Goal: Book appointment/travel/reservation

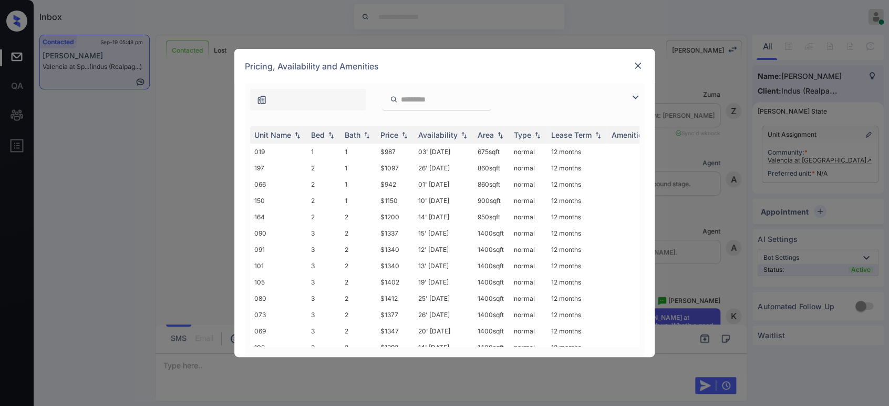
scroll to position [2118, 0]
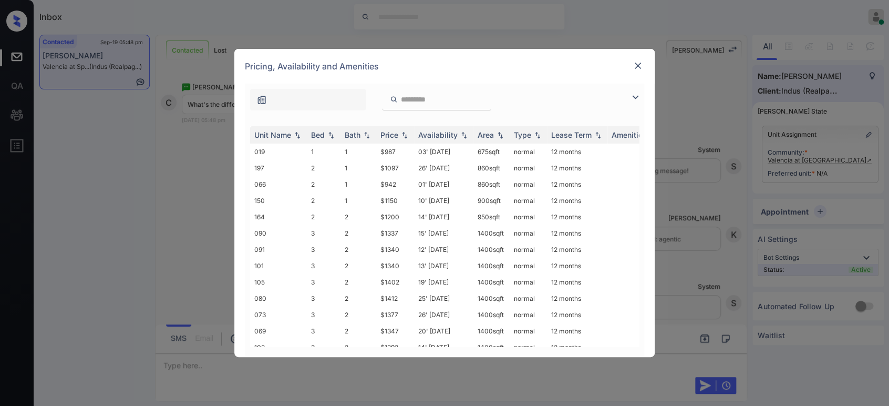
click at [486, 100] on input "search" at bounding box center [443, 99] width 86 height 9
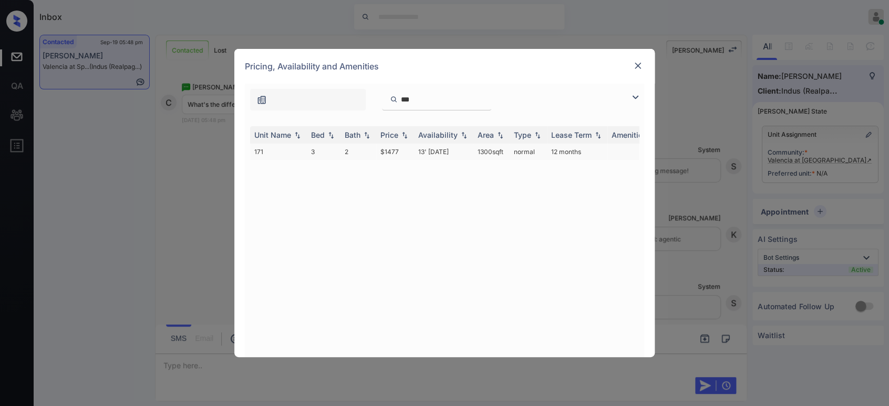
click at [464, 150] on td "13' Sep 25" at bounding box center [443, 151] width 59 height 16
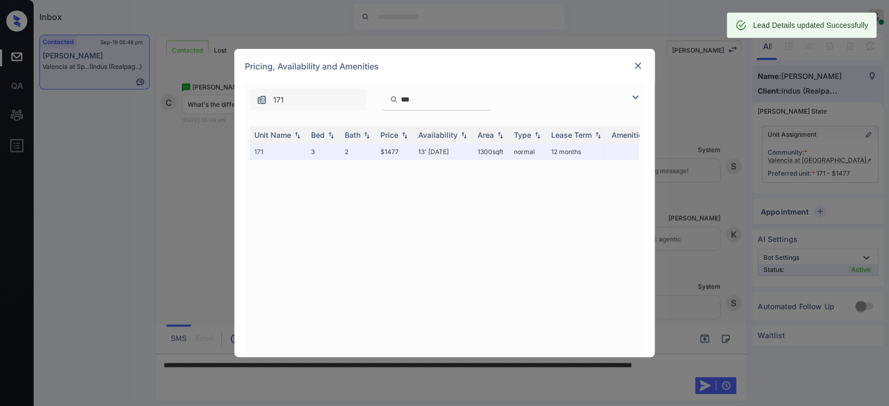
click at [455, 106] on div "***" at bounding box center [436, 100] width 109 height 22
click at [458, 100] on input "***" at bounding box center [443, 99] width 86 height 9
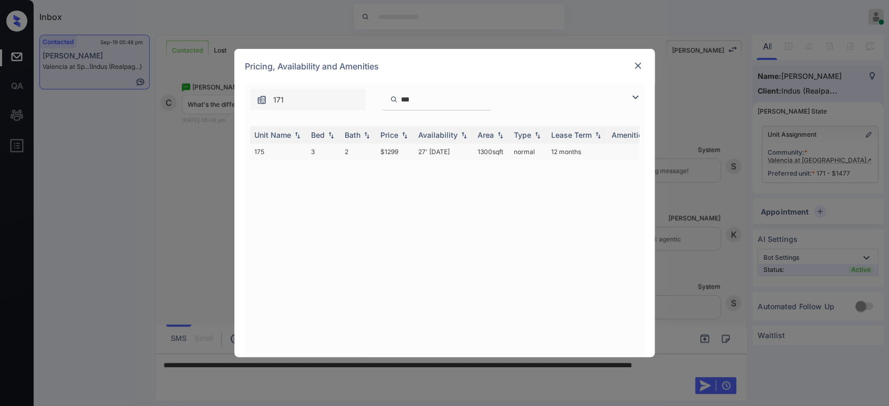
type input "***"
drag, startPoint x: 403, startPoint y: 156, endPoint x: 379, endPoint y: 157, distance: 24.2
click at [379, 157] on td "$1299" at bounding box center [395, 151] width 38 height 16
copy td "$1299"
click at [634, 68] on img at bounding box center [638, 65] width 11 height 11
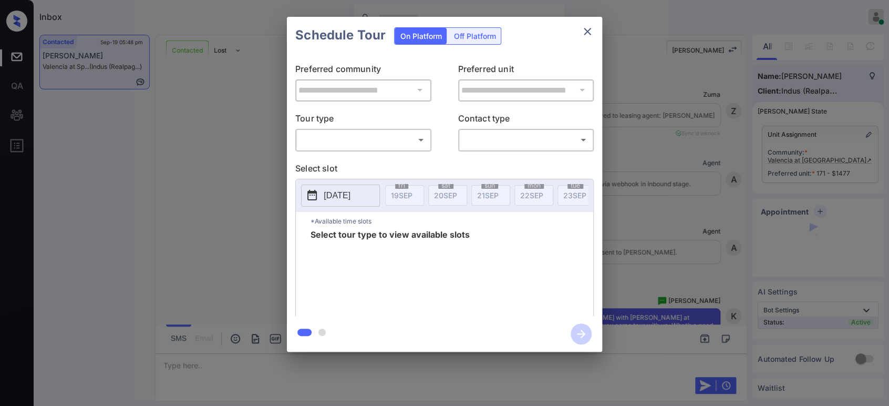
scroll to position [2998, 0]
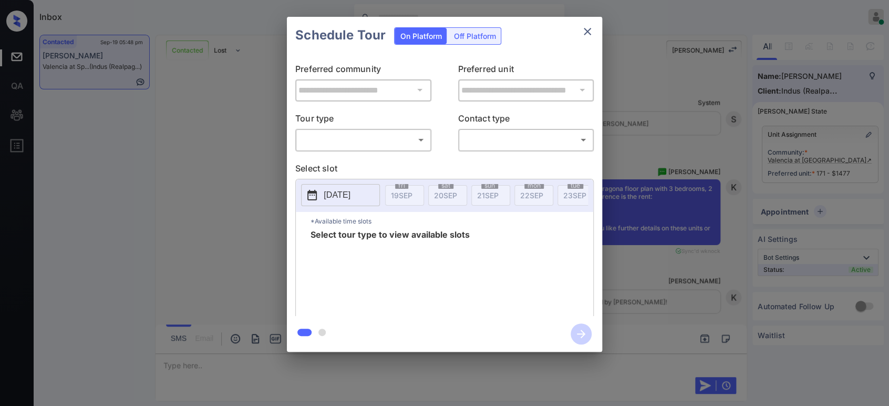
click at [385, 138] on body "Inbox Hope Jatap Online Set yourself offline Set yourself on break Profile Swit…" at bounding box center [444, 203] width 889 height 406
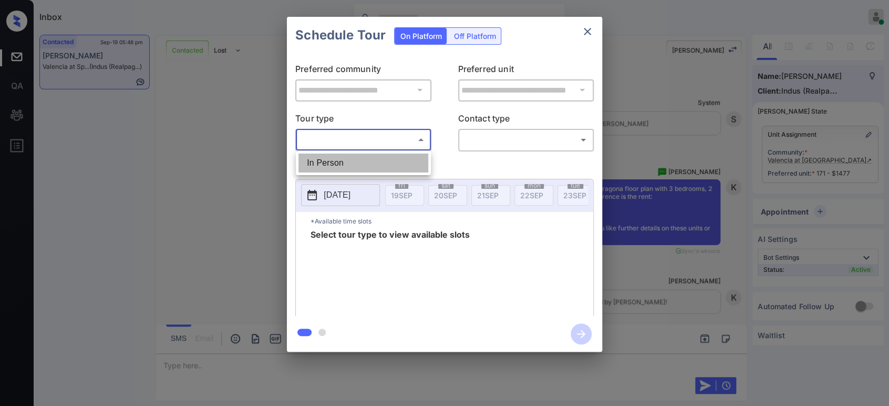
click at [366, 163] on li "In Person" at bounding box center [363, 162] width 130 height 19
type input "********"
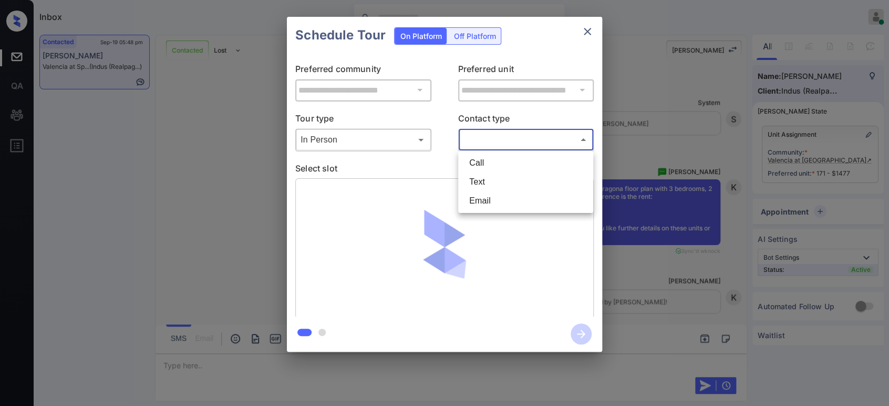
click at [509, 143] on body "Inbox Hope Jatap Online Set yourself offline Set yourself on break Profile Swit…" at bounding box center [444, 203] width 889 height 406
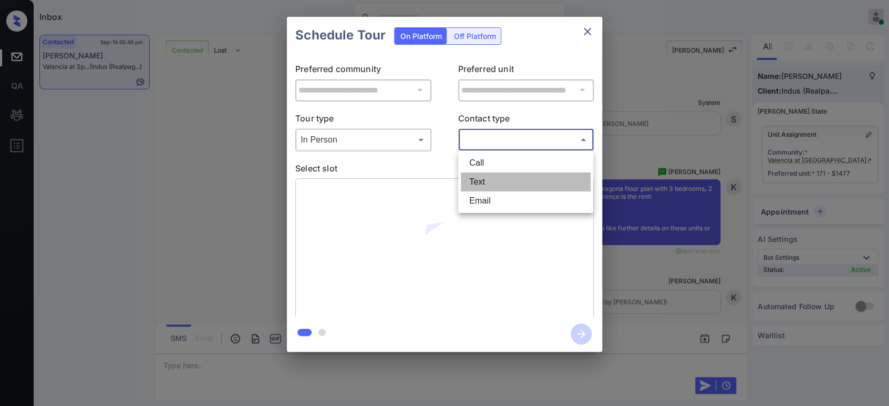
click at [488, 187] on li "Text" at bounding box center [526, 181] width 130 height 19
type input "****"
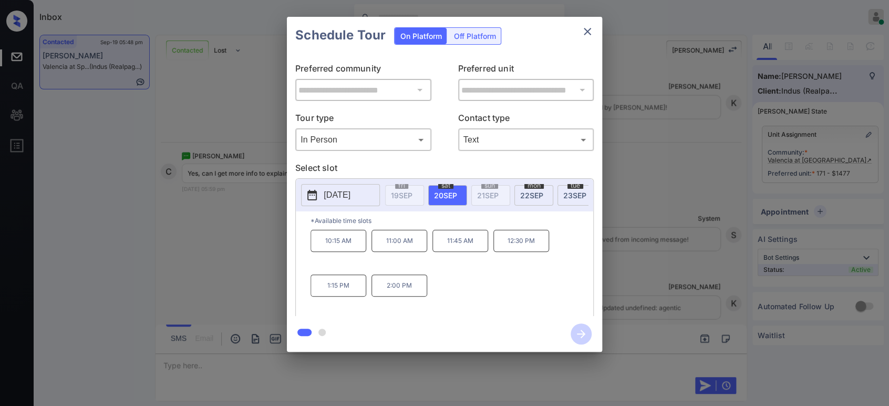
scroll to position [3198, 0]
click at [479, 294] on div "10:15 AM 11:00 AM 11:45 AM 12:30 PM 1:15 PM 2:00 PM" at bounding box center [451, 272] width 283 height 84
click at [584, 33] on icon "close" at bounding box center [587, 31] width 13 height 13
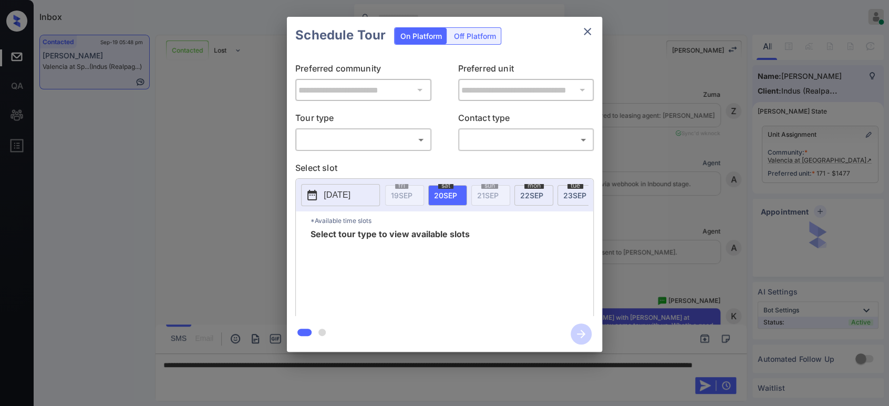
scroll to position [3198, 0]
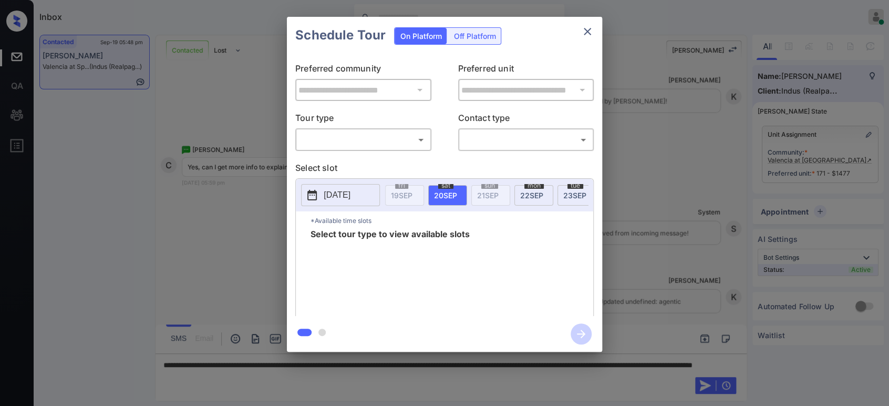
click at [327, 138] on body "Inbox Hope Jatap Online Set yourself offline Set yourself on break Profile Swit…" at bounding box center [444, 203] width 889 height 406
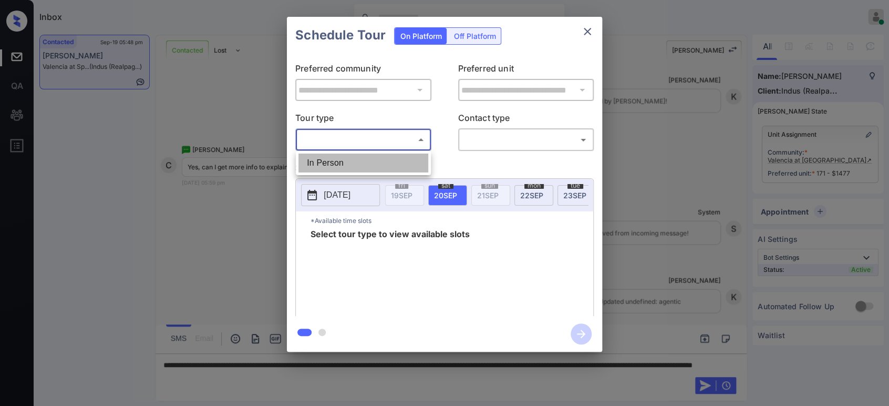
click at [320, 157] on li "In Person" at bounding box center [363, 162] width 130 height 19
type input "********"
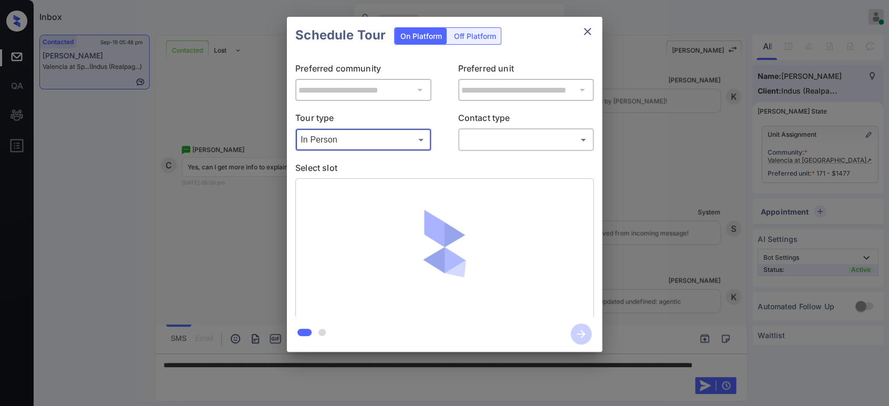
click at [490, 141] on body "Inbox Hope Jatap Online Set yourself offline Set yourself on break Profile Swit…" at bounding box center [444, 203] width 889 height 406
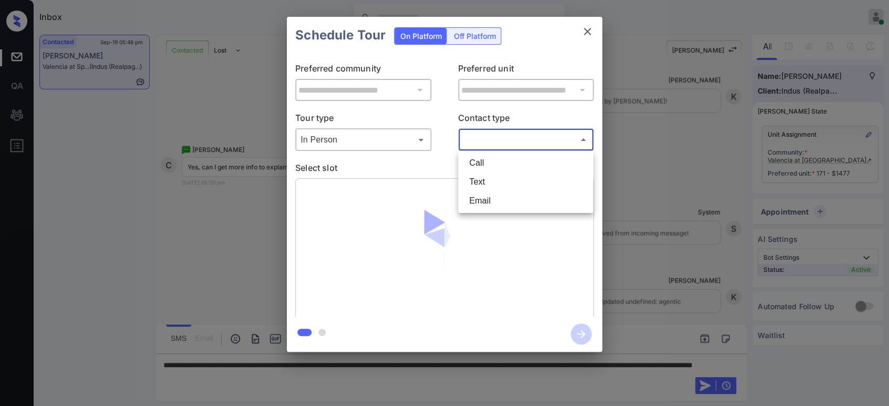
click at [497, 181] on li "Text" at bounding box center [526, 181] width 130 height 19
type input "****"
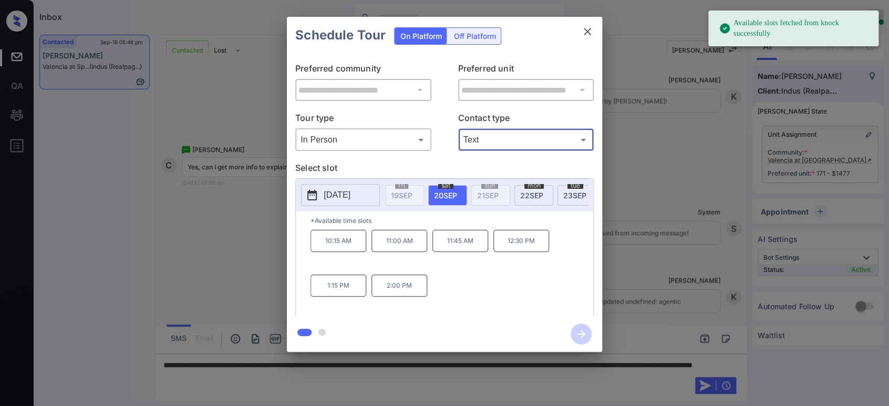
click at [582, 28] on icon "close" at bounding box center [587, 31] width 13 height 13
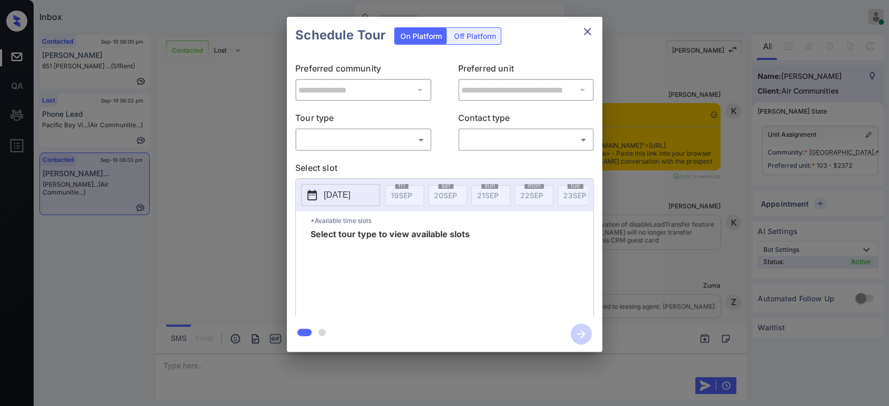
scroll to position [1606, 0]
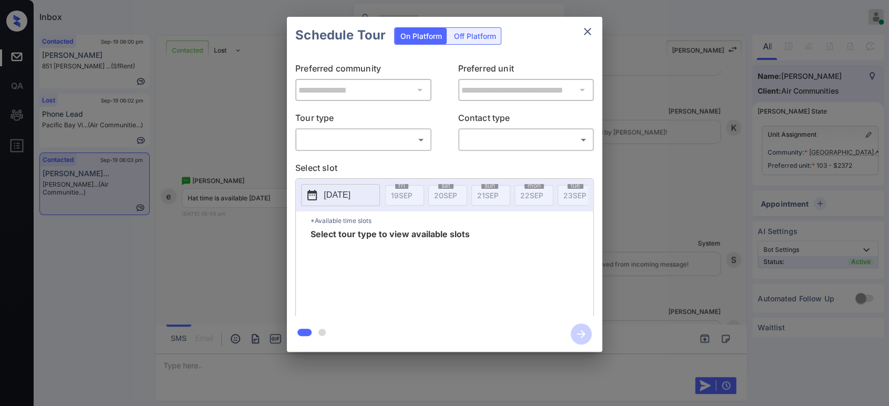
click at [362, 141] on body "Inbox Hope Jatap Online Set yourself offline Set yourself on break Profile Swit…" at bounding box center [444, 203] width 889 height 406
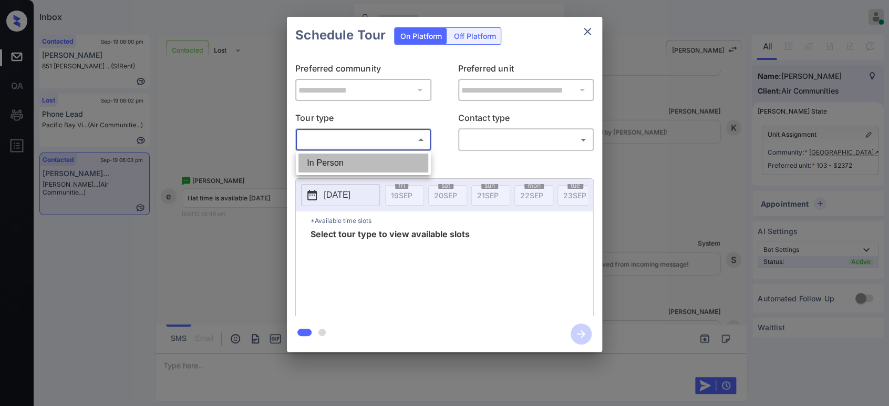
click at [341, 162] on li "In Person" at bounding box center [363, 162] width 130 height 19
type input "********"
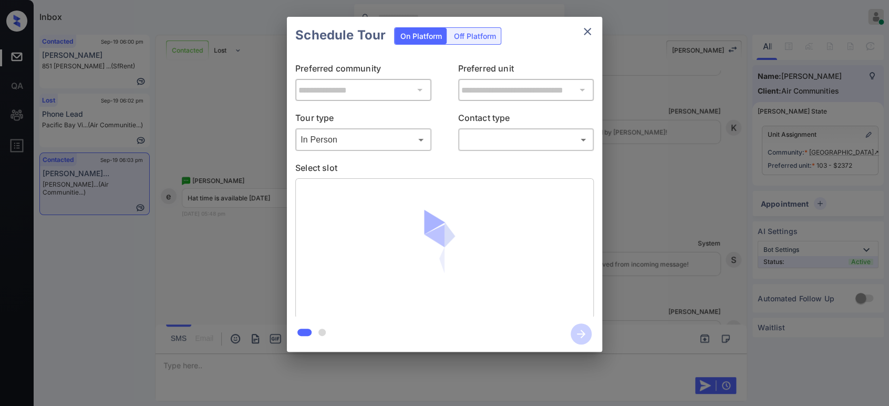
click at [517, 130] on div "​ ​" at bounding box center [526, 139] width 136 height 23
click at [511, 141] on body "Inbox Hope Jatap Online Set yourself offline Set yourself on break Profile Swit…" at bounding box center [444, 203] width 889 height 406
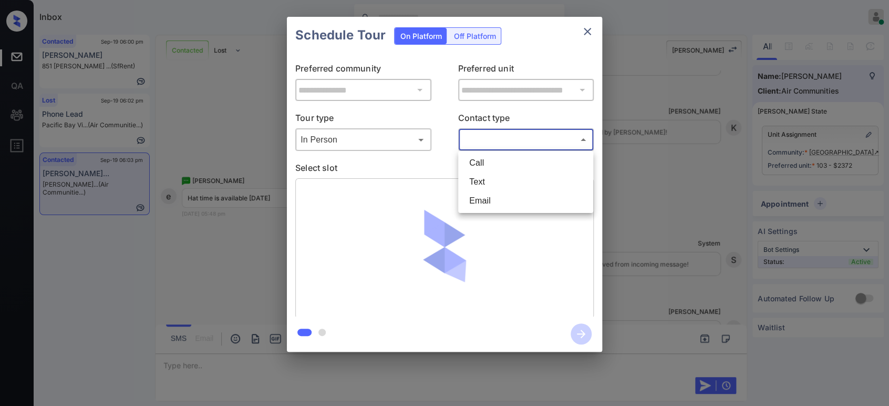
click at [482, 178] on li "Text" at bounding box center [526, 181] width 130 height 19
type input "****"
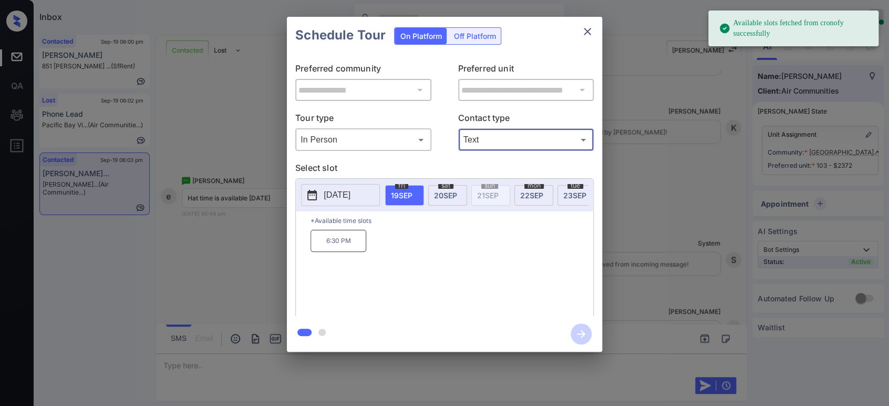
click at [442, 192] on span "20 SEP" at bounding box center [445, 195] width 23 height 9
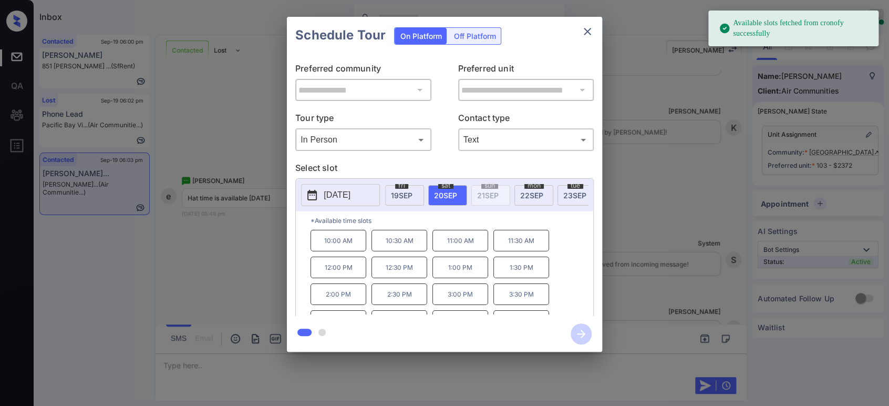
click at [333, 246] on p "10:00 AM" at bounding box center [338, 241] width 56 height 22
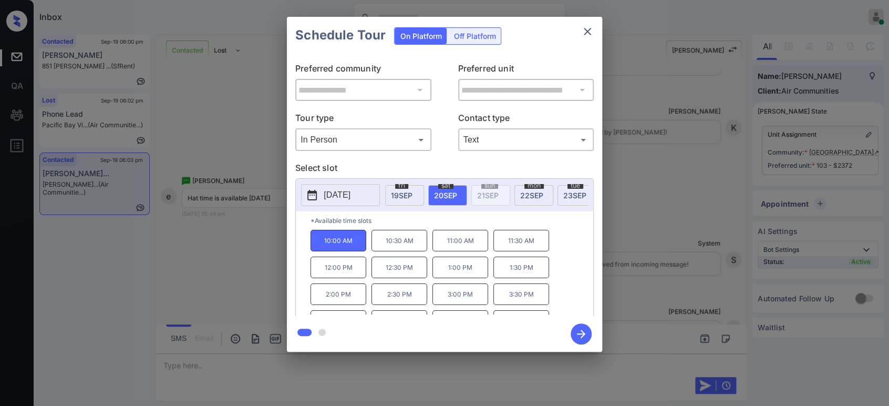
click at [569, 329] on button "button" at bounding box center [581, 333] width 34 height 27
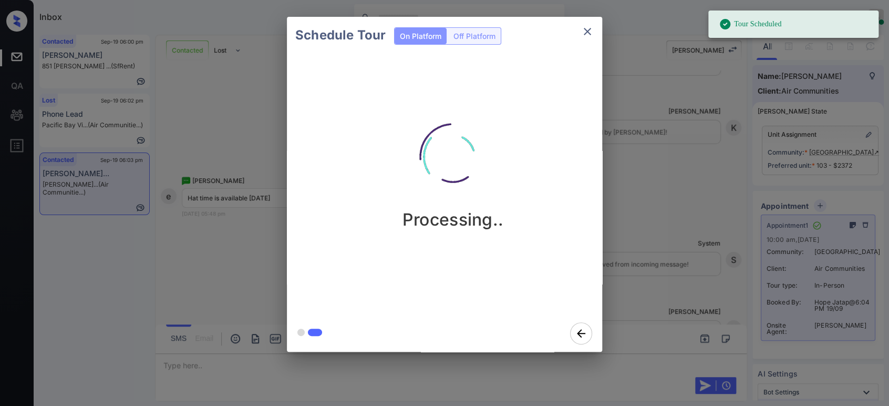
click at [631, 174] on div "Schedule Tour On Platform Off Platform Processing.." at bounding box center [444, 184] width 889 height 368
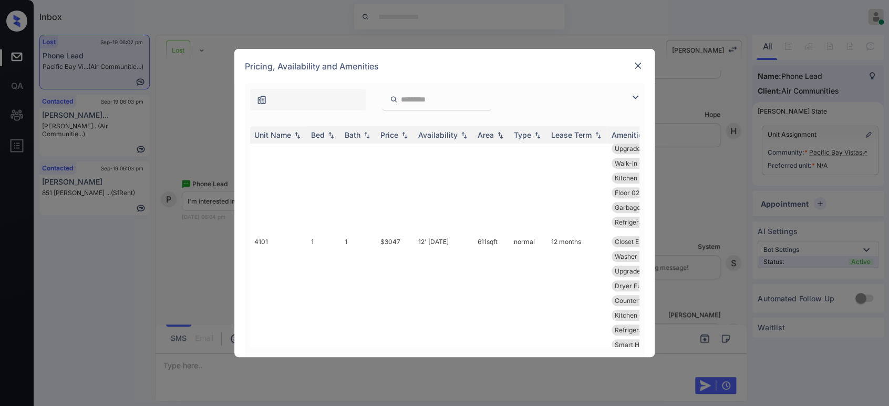
scroll to position [272, 0]
click at [399, 247] on td "$3047" at bounding box center [395, 307] width 38 height 137
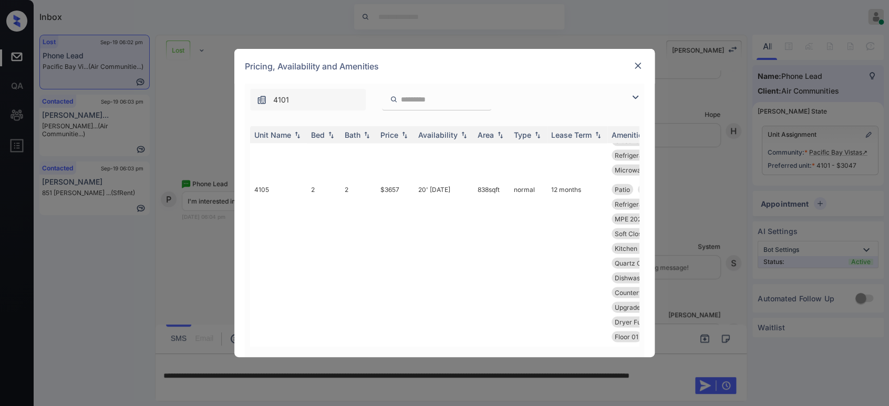
scroll to position [3278, 0]
click at [640, 64] on img at bounding box center [638, 65] width 11 height 11
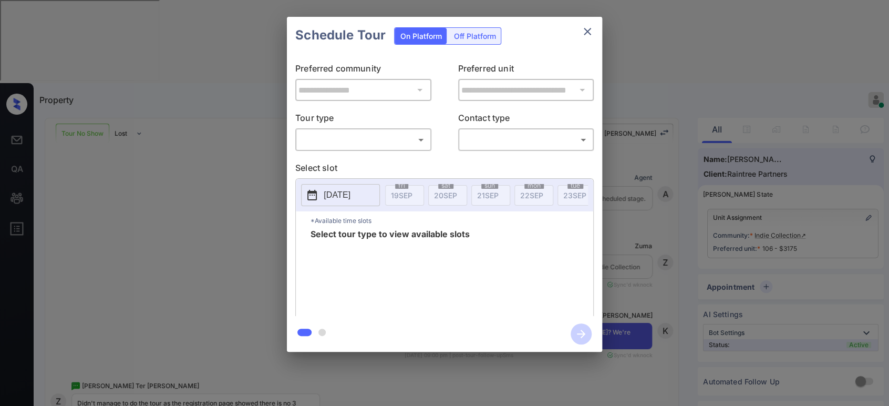
scroll to position [4173, 0]
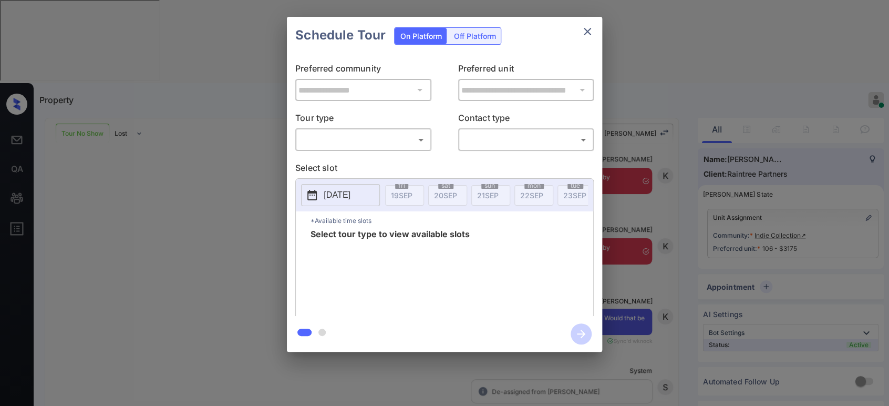
click at [361, 143] on body "Property Hope Jatap Online Set yourself offline Set yourself on break Profile S…" at bounding box center [444, 203] width 889 height 406
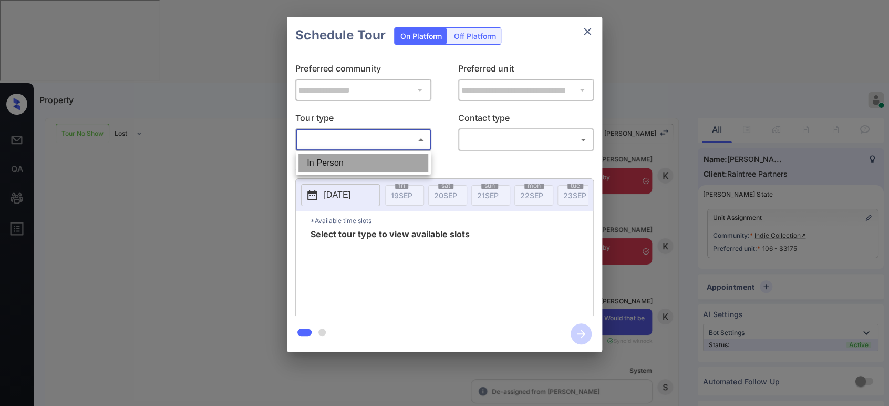
click at [357, 157] on li "In Person" at bounding box center [363, 162] width 130 height 19
type input "********"
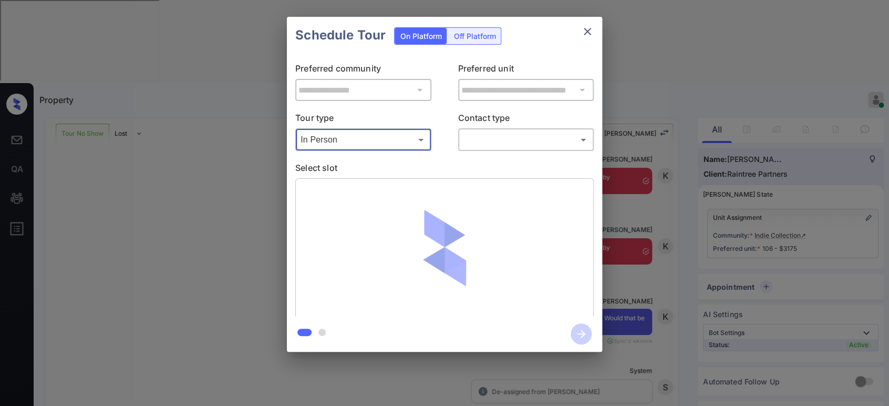
click at [489, 142] on body "Property Hope Jatap Online Set yourself offline Set yourself on break Profile S…" at bounding box center [444, 203] width 889 height 406
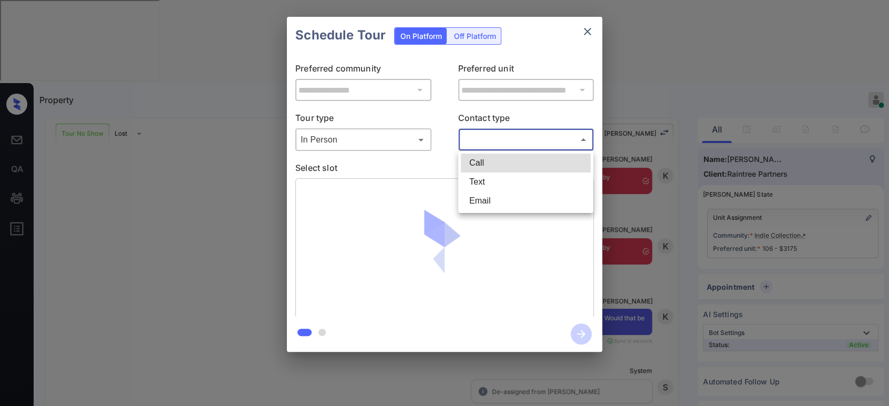
click at [487, 183] on li "Text" at bounding box center [526, 181] width 130 height 19
type input "****"
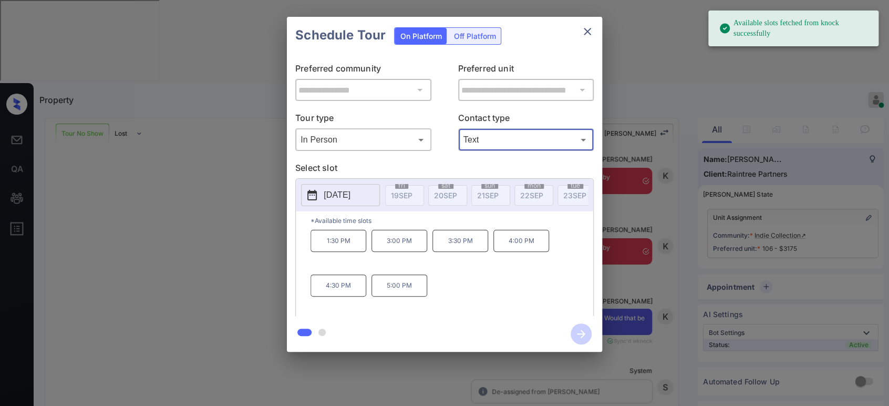
click at [346, 206] on div "[DATE]" at bounding box center [340, 195] width 79 height 22
click at [350, 189] on p "[DATE]" at bounding box center [337, 195] width 27 height 13
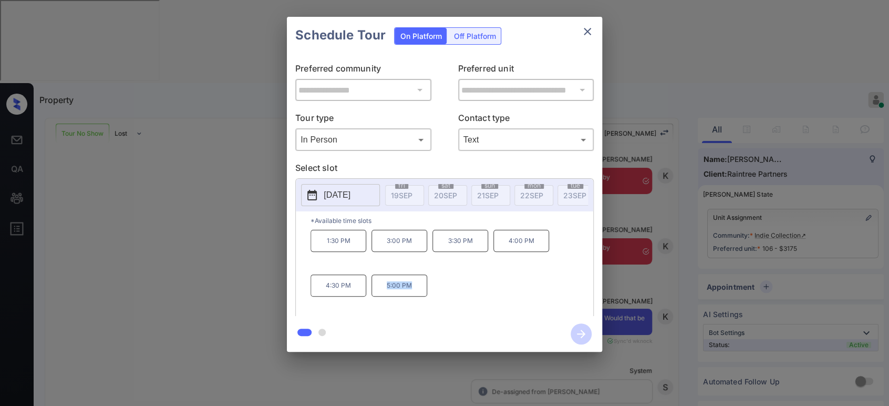
drag, startPoint x: 414, startPoint y: 293, endPoint x: 378, endPoint y: 293, distance: 36.2
click at [378, 293] on p "5:00 PM" at bounding box center [399, 285] width 56 height 22
copy p "5:00 PM"
click at [344, 193] on p "[DATE]" at bounding box center [337, 195] width 27 height 13
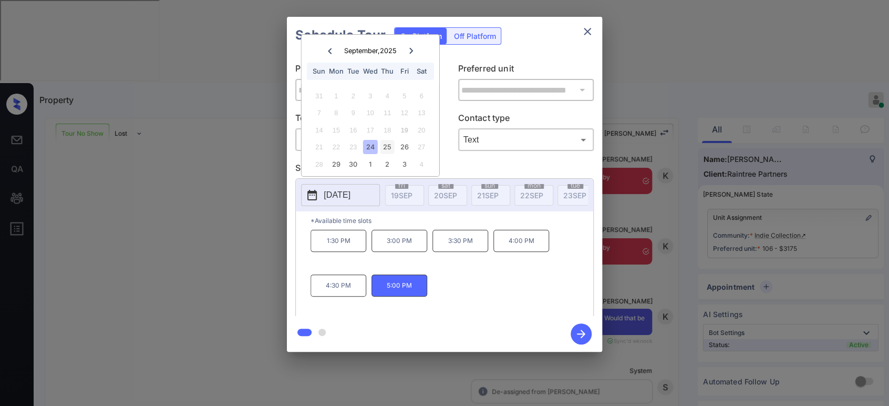
click at [387, 150] on div "25" at bounding box center [387, 147] width 14 height 14
click at [405, 149] on div "26" at bounding box center [404, 147] width 14 height 14
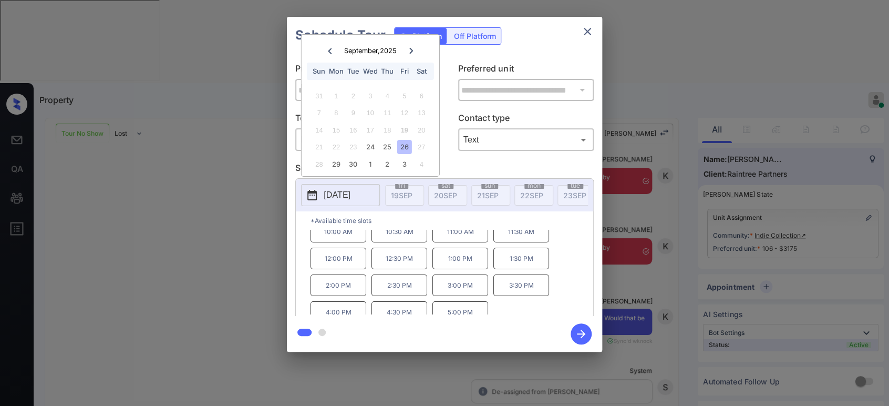
scroll to position [17, 0]
click at [584, 35] on icon "close" at bounding box center [587, 31] width 13 height 13
